Goal: Navigation & Orientation: Find specific page/section

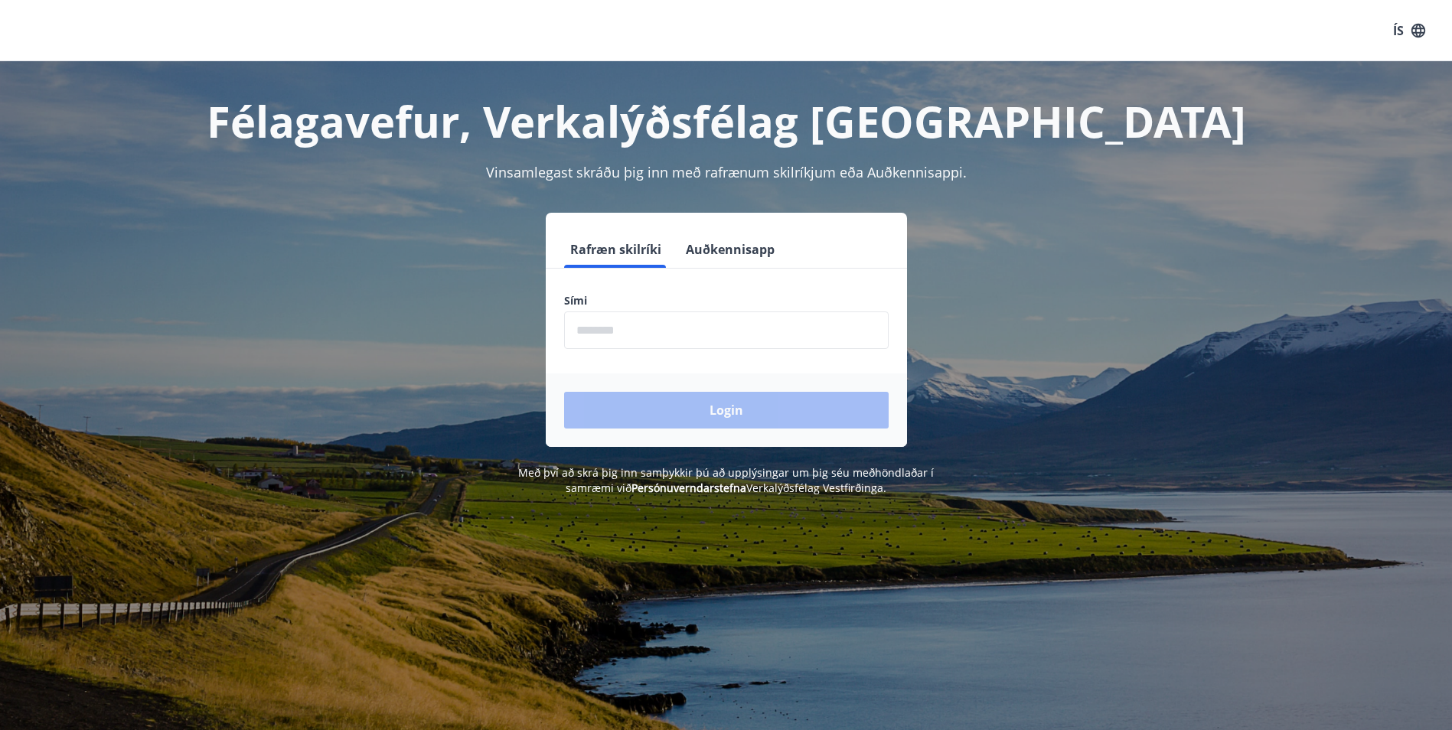
click at [1255, 385] on div "Rafræn skilríki Auðkennisapp Sími ​ Login" at bounding box center [726, 330] width 1065 height 234
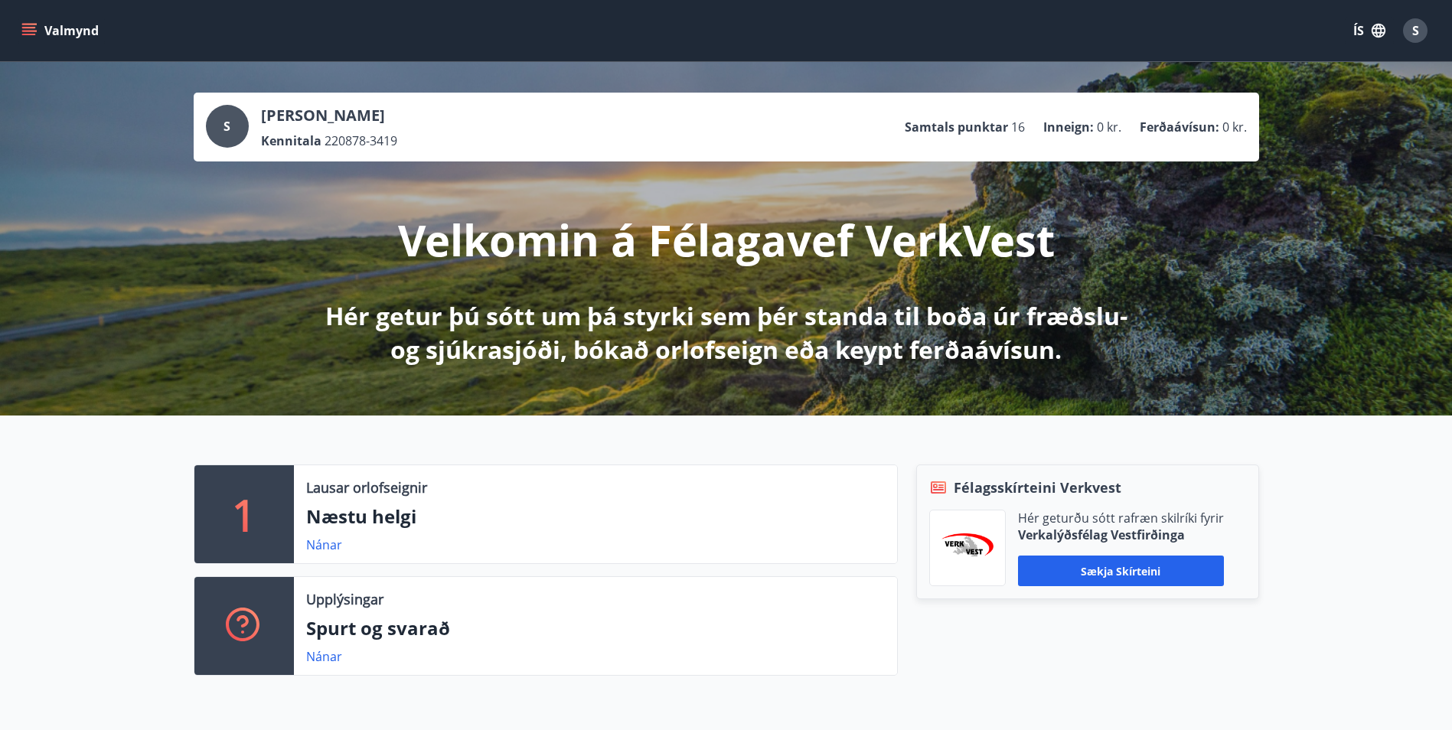
click at [31, 25] on icon "menu" at bounding box center [28, 30] width 15 height 15
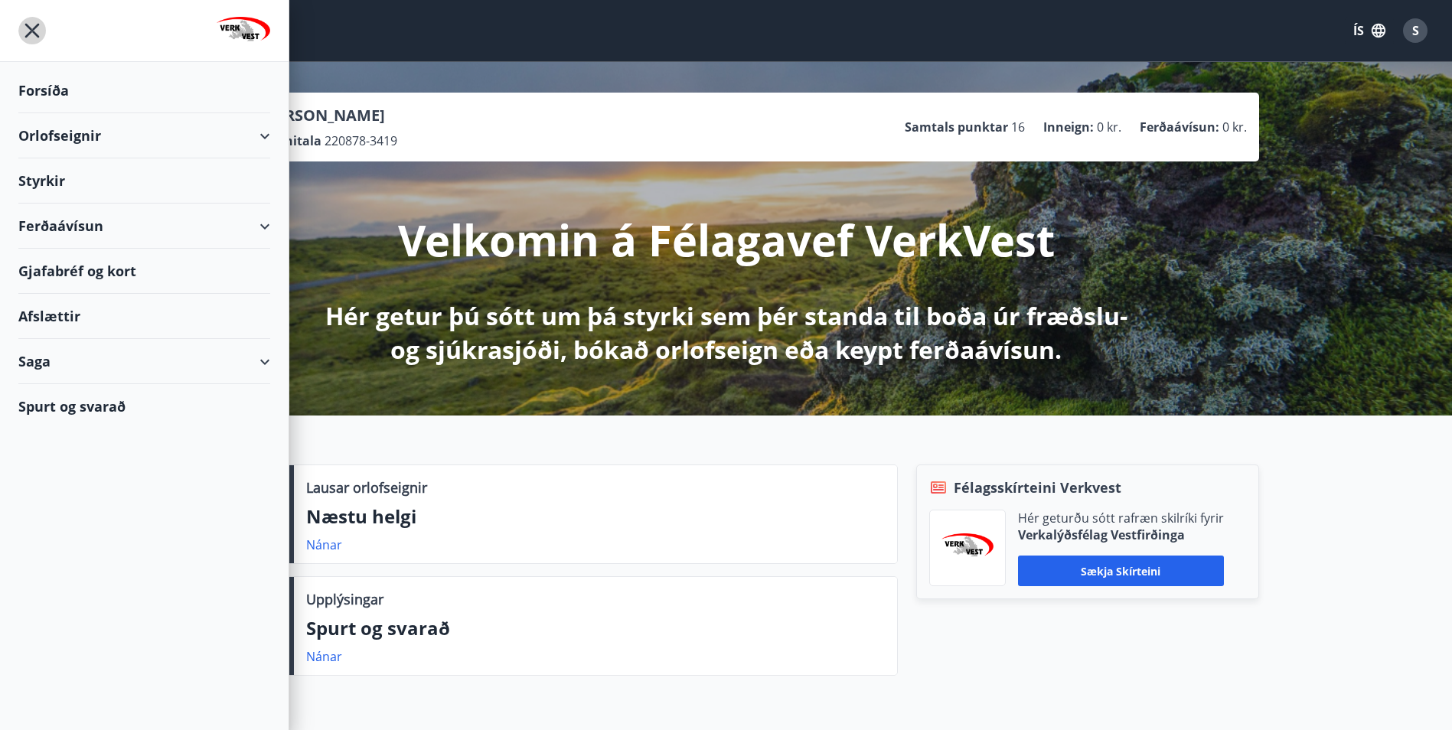
click at [25, 23] on icon "menu" at bounding box center [32, 31] width 28 height 28
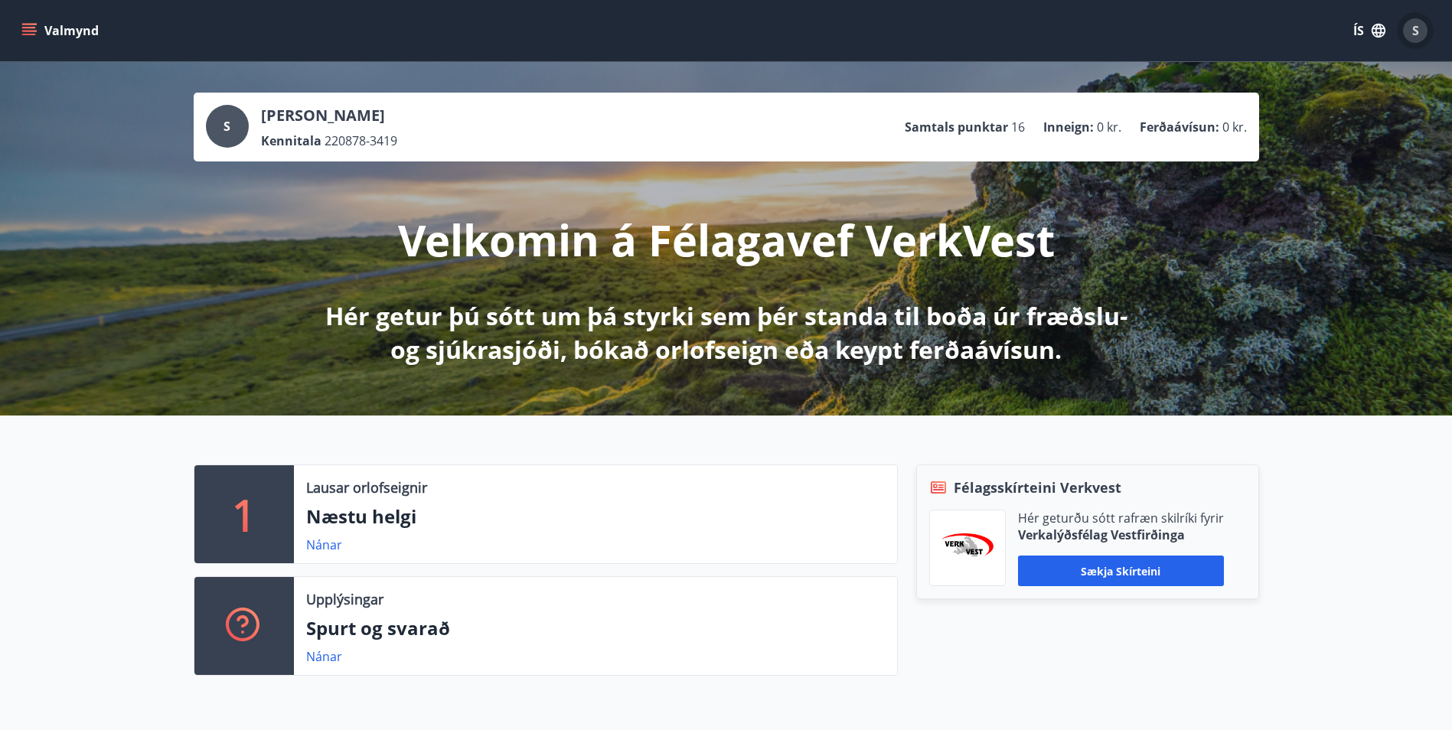
click at [1419, 32] on div "S" at bounding box center [1415, 30] width 24 height 24
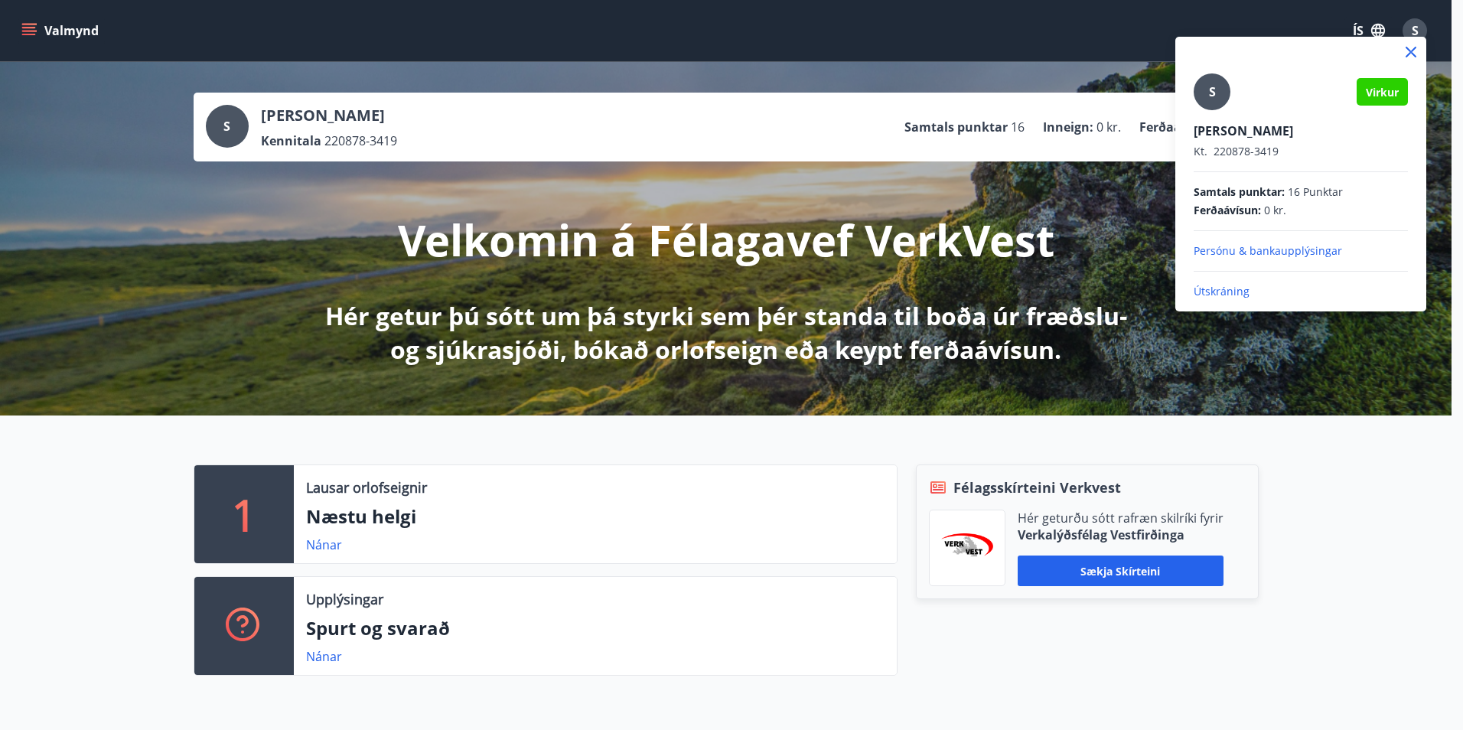
click at [1216, 291] on p "Útskráning" at bounding box center [1301, 291] width 214 height 15
